Goal: Information Seeking & Learning: Learn about a topic

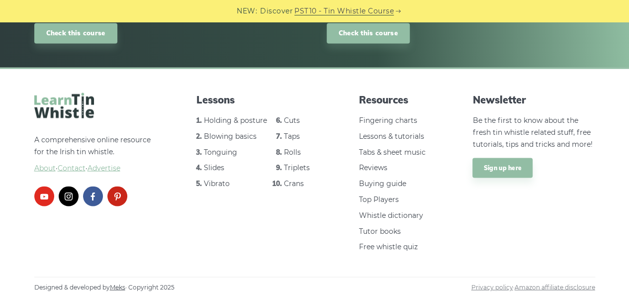
scroll to position [879, 0]
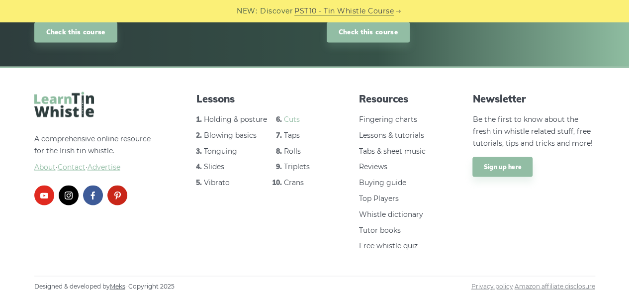
click at [293, 118] on link "Cuts" at bounding box center [292, 118] width 16 height 9
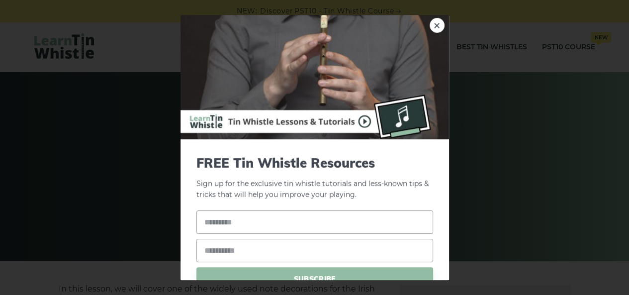
click at [537, 83] on div "× FREE Tin Whistle Resources Sign up for the exclusive tin whistle tutorials an…" at bounding box center [314, 147] width 629 height 295
click at [429, 24] on link "×" at bounding box center [436, 25] width 15 height 15
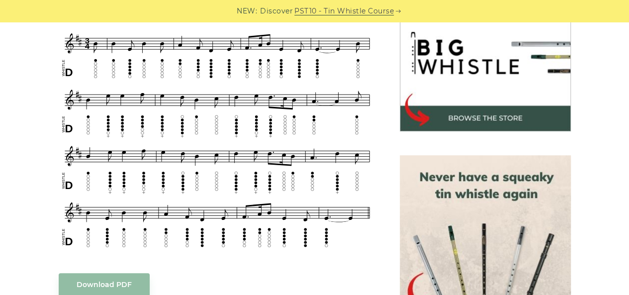
scroll to position [370, 0]
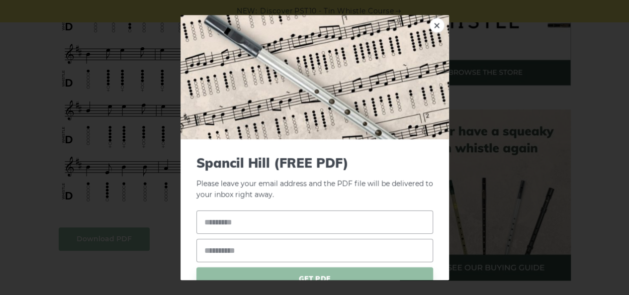
click at [429, 26] on link "×" at bounding box center [436, 25] width 15 height 15
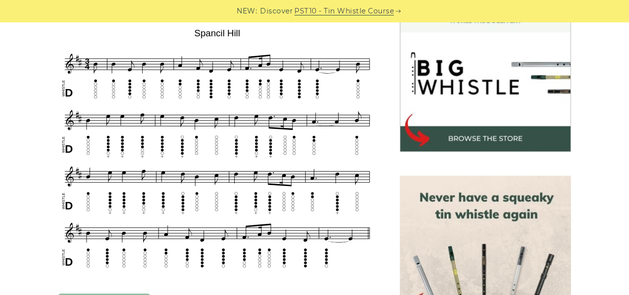
scroll to position [305, 0]
